Goal: Check status: Check status

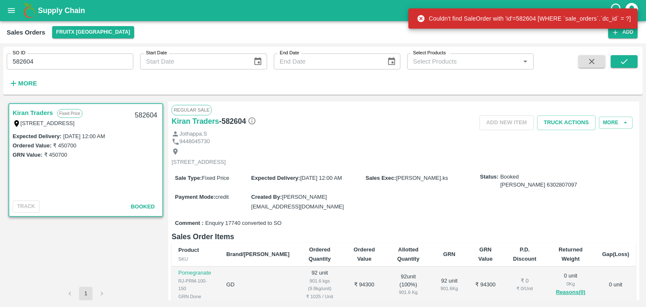
scroll to position [205, 0]
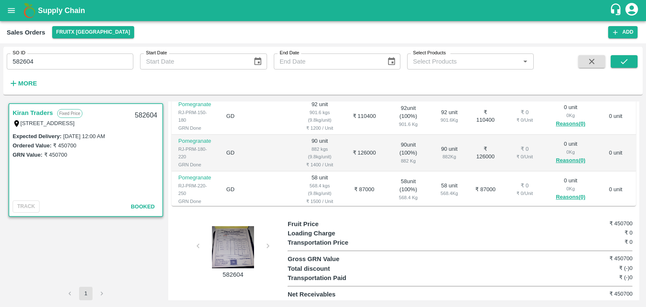
click at [238, 241] on div at bounding box center [232, 247] width 63 height 42
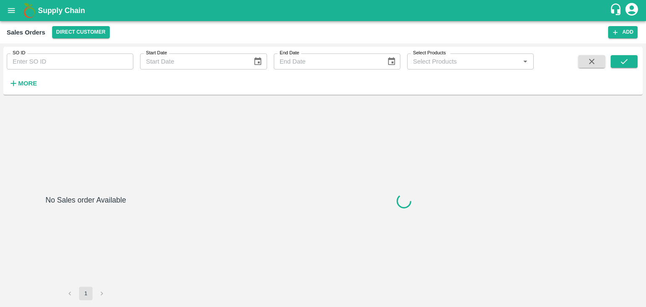
type input "582616"
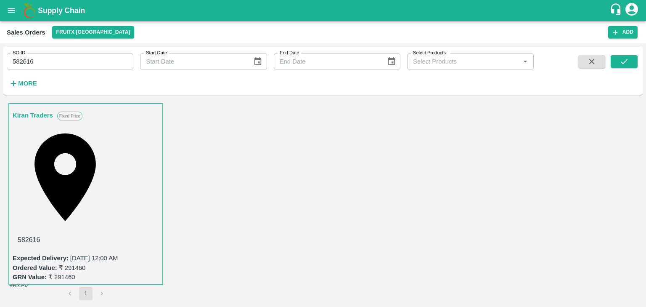
scroll to position [205, 0]
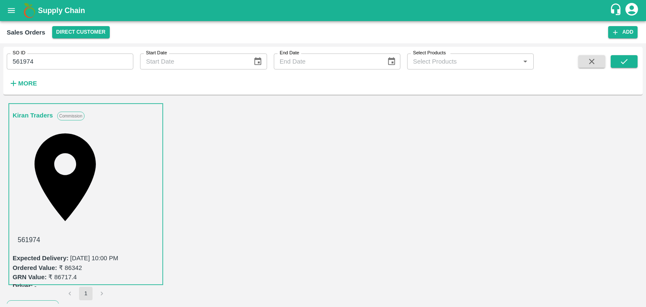
scroll to position [146, 0]
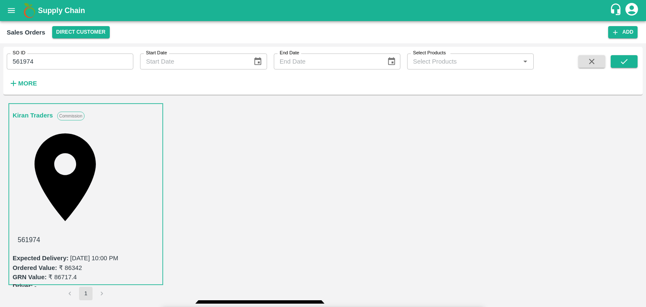
click at [184, 82] on div "SO ID 561974 SO ID Start Date Start Date End Date End Date Select Products Sele…" at bounding box center [267, 69] width 534 height 44
